Goal: Task Accomplishment & Management: Use online tool/utility

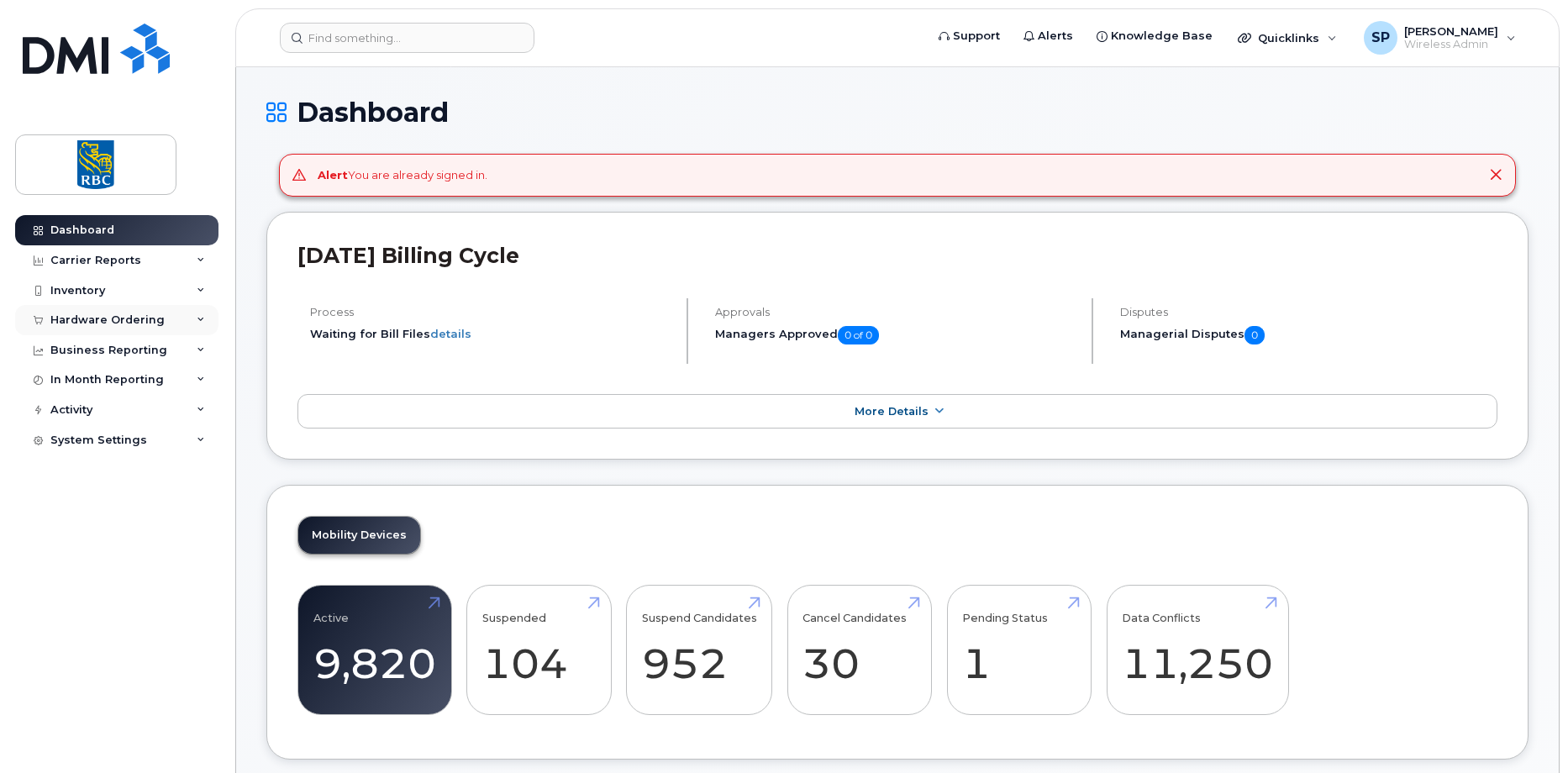
click at [121, 322] on div "Hardware Ordering" at bounding box center [107, 321] width 114 height 14
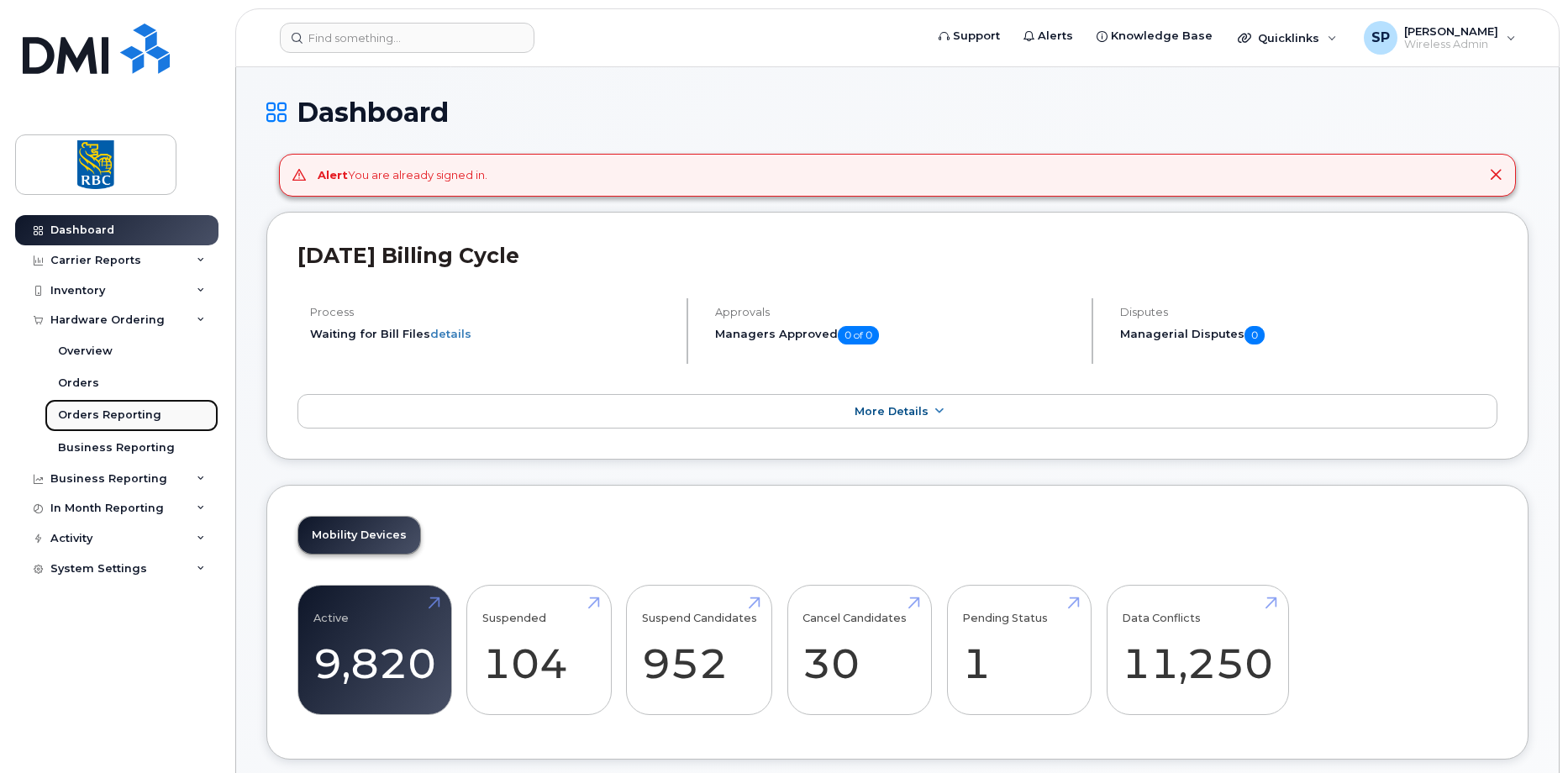
click at [101, 414] on div "Orders Reporting" at bounding box center [110, 415] width 104 height 15
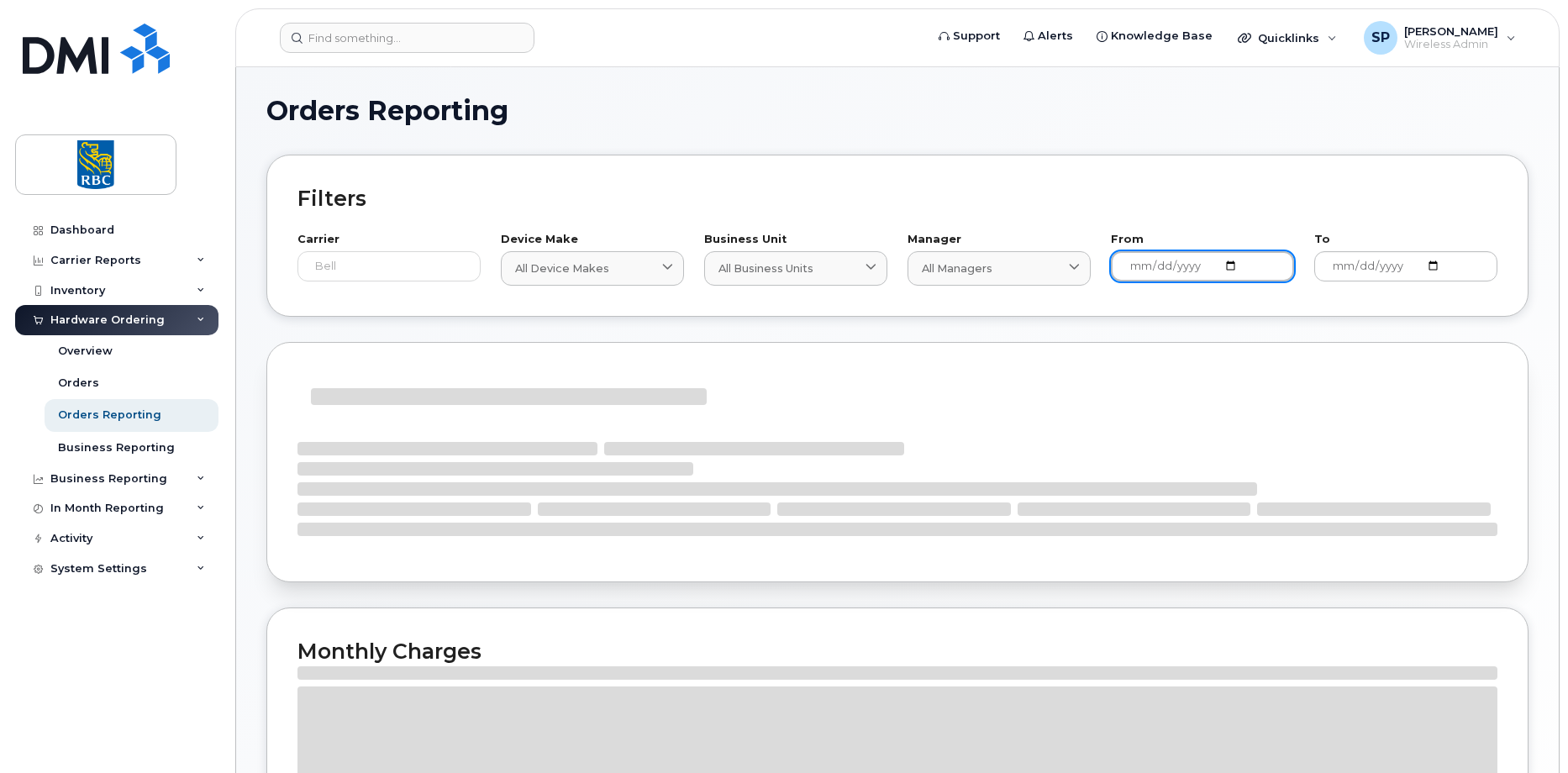
click at [1222, 262] on input "[DATE]" at bounding box center [1202, 267] width 183 height 30
click at [1240, 263] on input "[DATE]" at bounding box center [1202, 267] width 183 height 30
click at [1232, 267] on input "[DATE]" at bounding box center [1202, 267] width 183 height 30
click at [1428, 262] on input "[DATE]" at bounding box center [1405, 267] width 183 height 30
click at [1231, 266] on input "[DATE]" at bounding box center [1202, 267] width 183 height 30
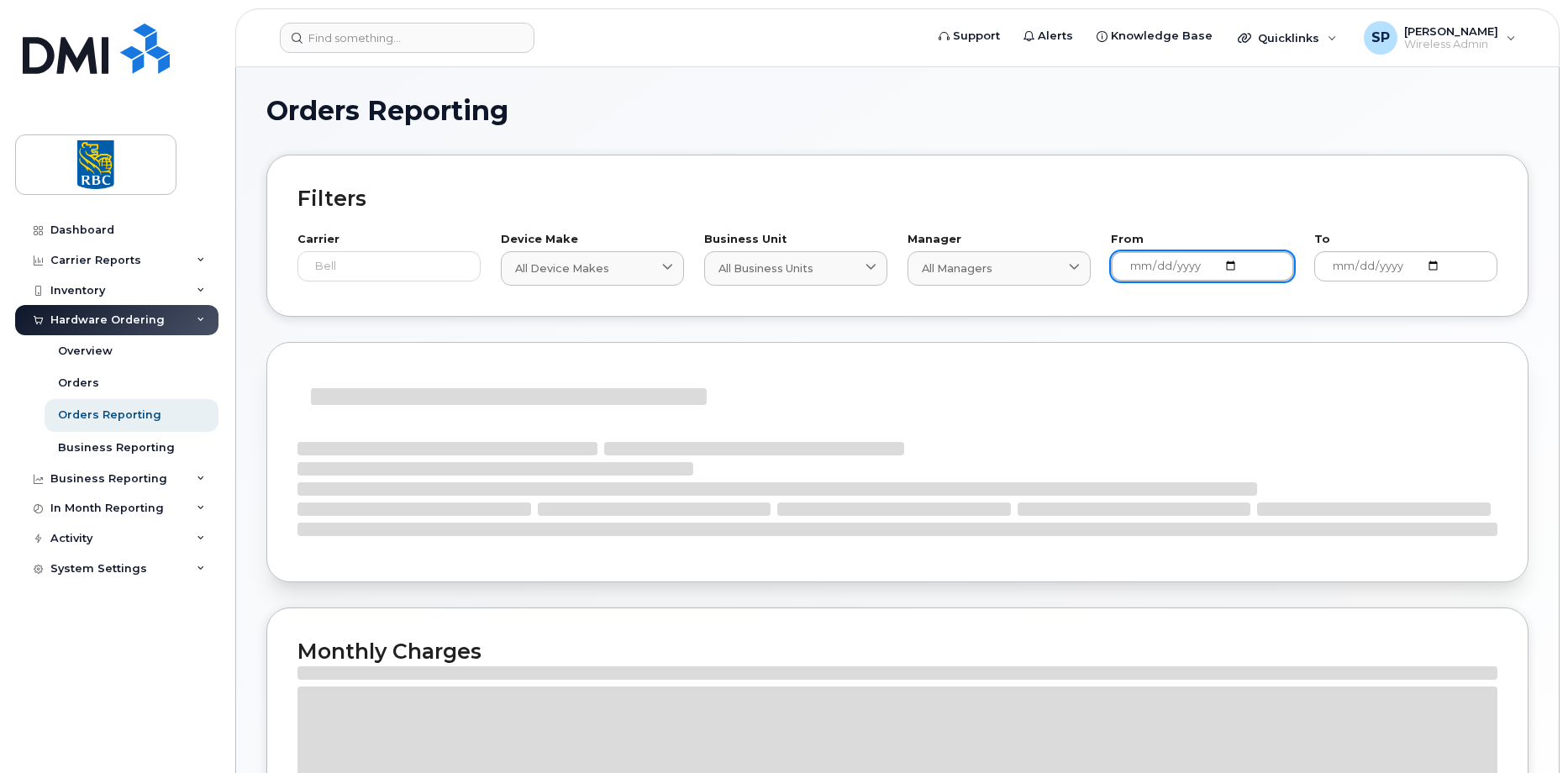
type input "[DATE]"
click at [1348, 259] on input "[DATE]" at bounding box center [1405, 267] width 183 height 30
click at [1269, 359] on div at bounding box center [897, 462] width 1262 height 241
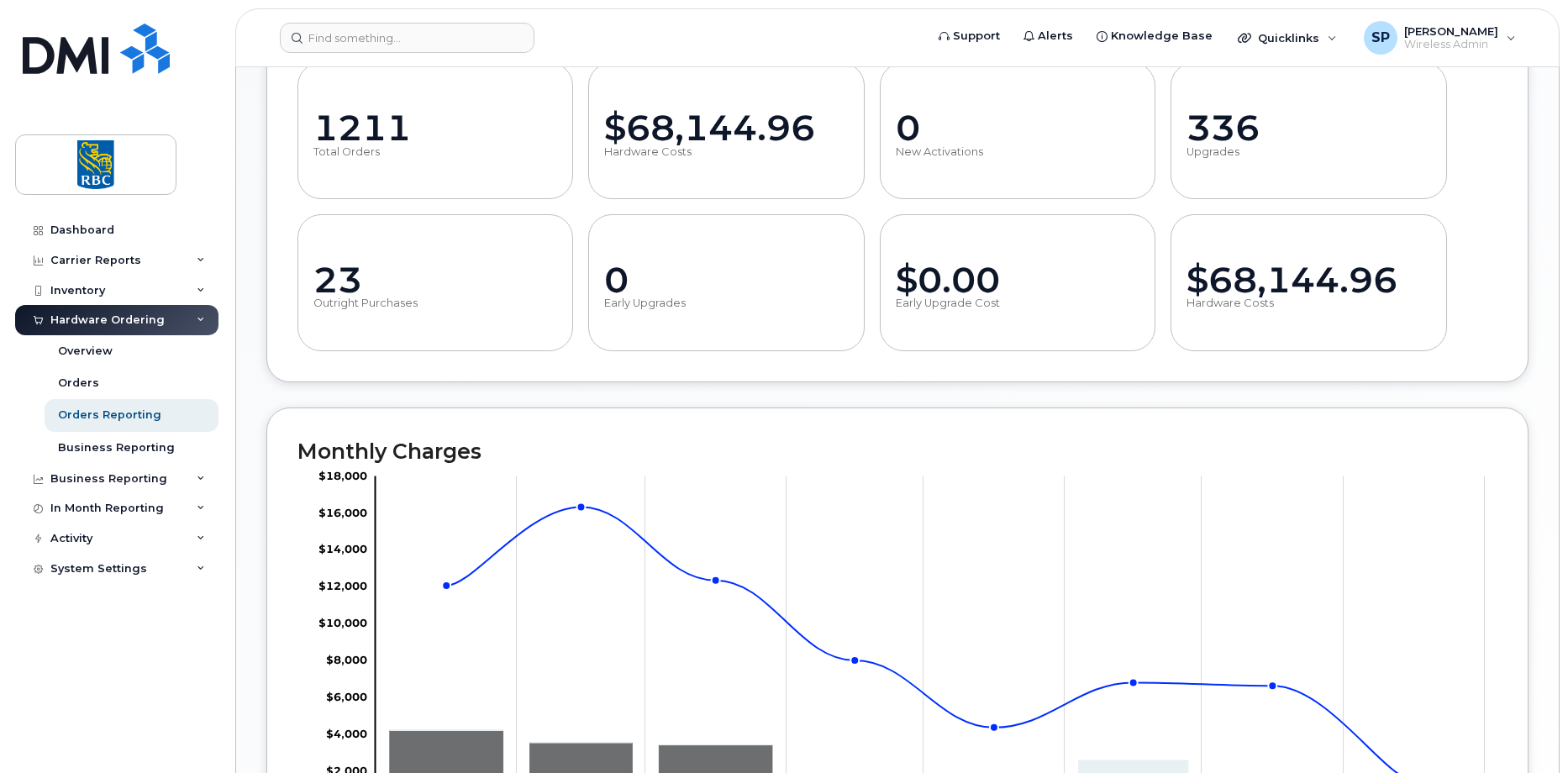
scroll to position [673, 0]
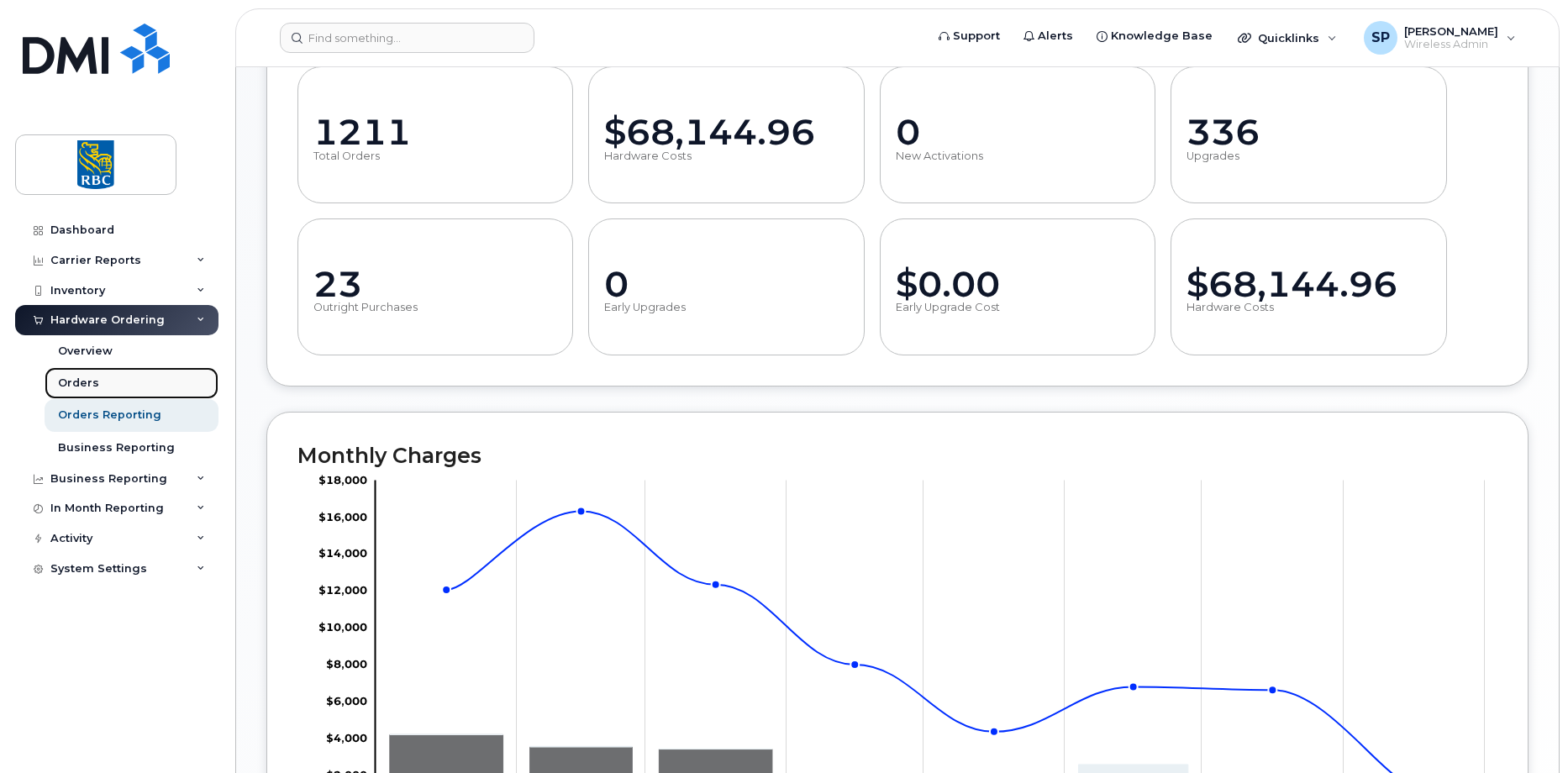
click at [93, 385] on div "Orders" at bounding box center [78, 383] width 41 height 15
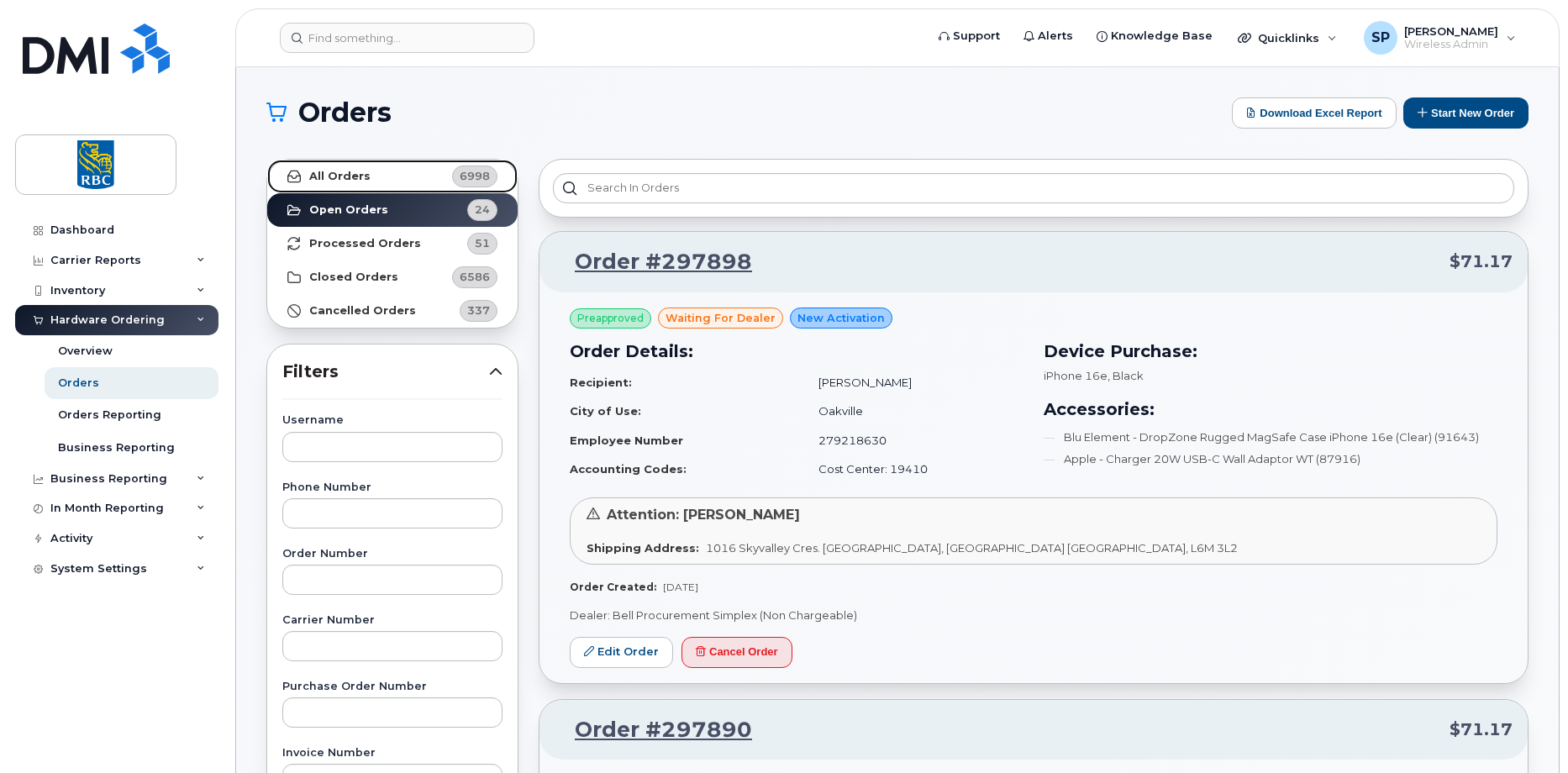
click at [375, 177] on link "All Orders 6998" at bounding box center [392, 176] width 251 height 34
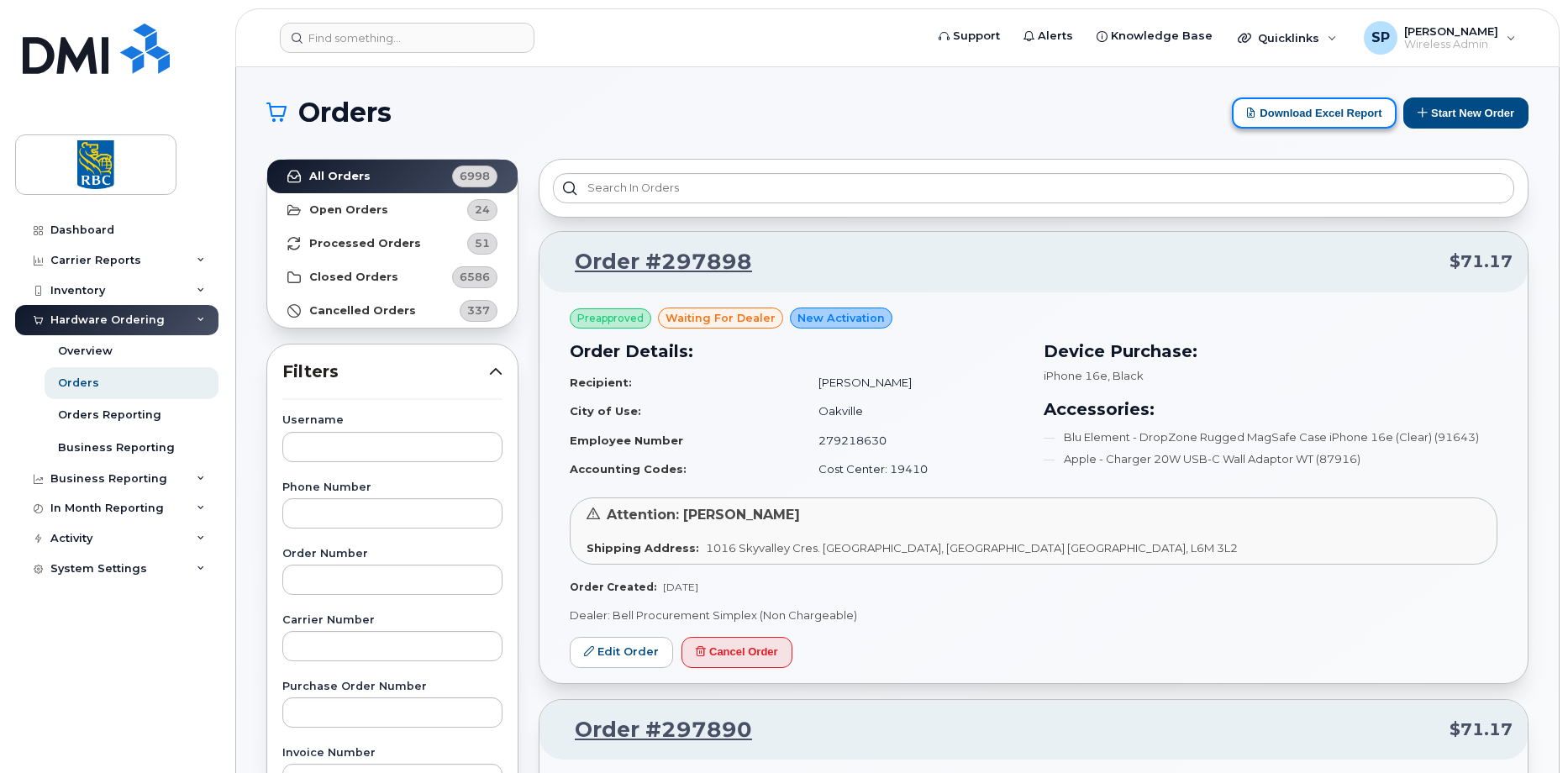
click at [1291, 122] on button "Download Excel Report" at bounding box center [1313, 113] width 164 height 31
click at [1314, 117] on button "Download Excel Report" at bounding box center [1313, 113] width 164 height 31
